Goal: Navigation & Orientation: Find specific page/section

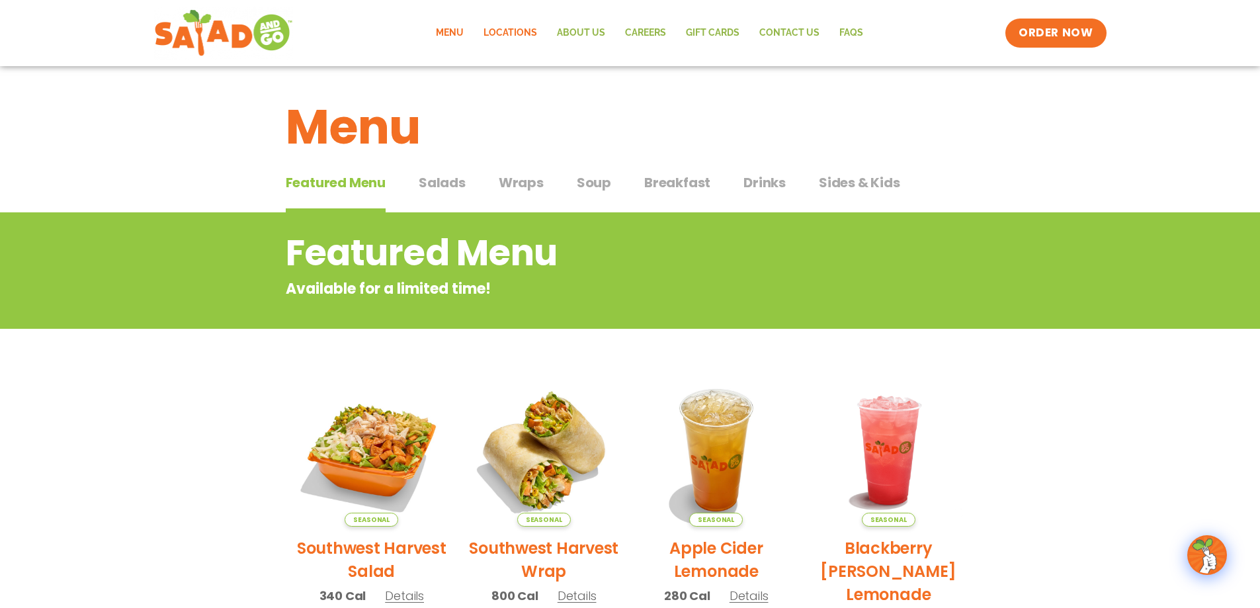
click at [520, 36] on link "Locations" at bounding box center [509, 33] width 73 height 30
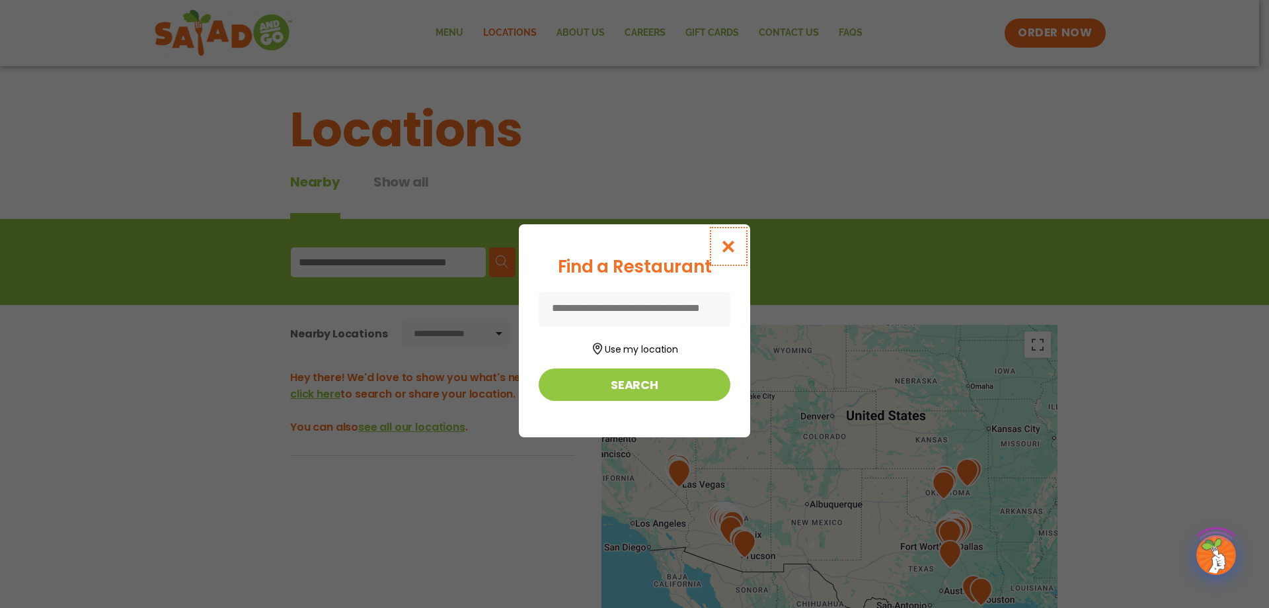
click at [730, 249] on icon "Close modal" at bounding box center [729, 246] width 17 height 14
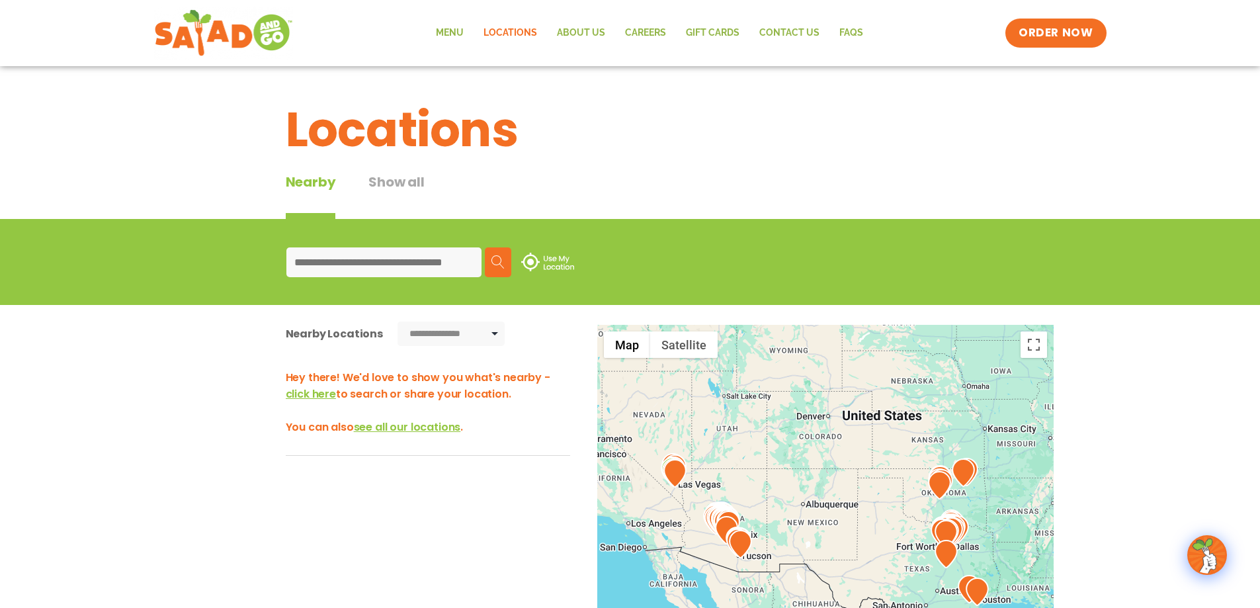
click at [426, 270] on input at bounding box center [383, 262] width 195 height 30
type input "*****"
click at [501, 261] on img at bounding box center [497, 261] width 13 height 13
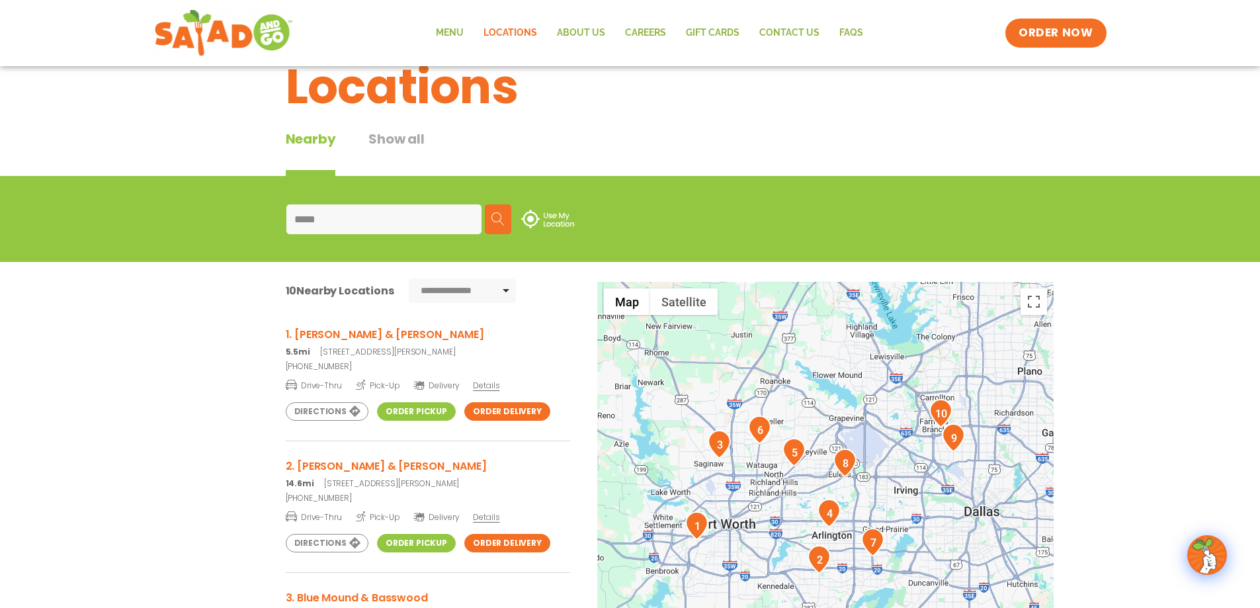
scroll to position [66, 0]
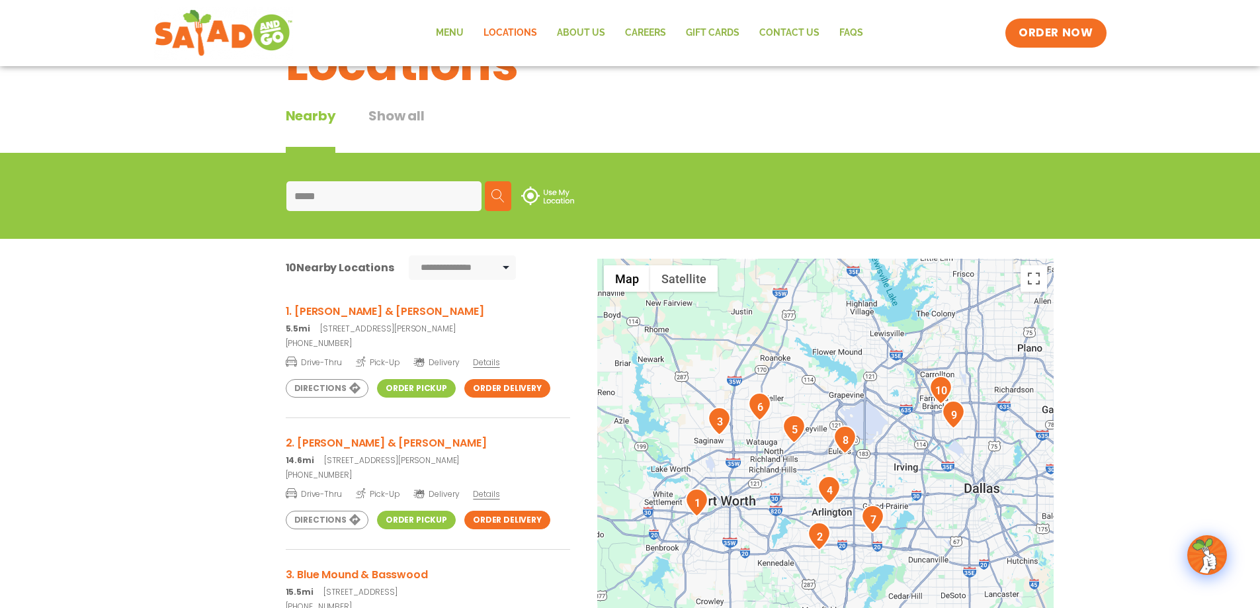
click at [350, 387] on link "Directions" at bounding box center [327, 388] width 83 height 19
